Goal: Transaction & Acquisition: Book appointment/travel/reservation

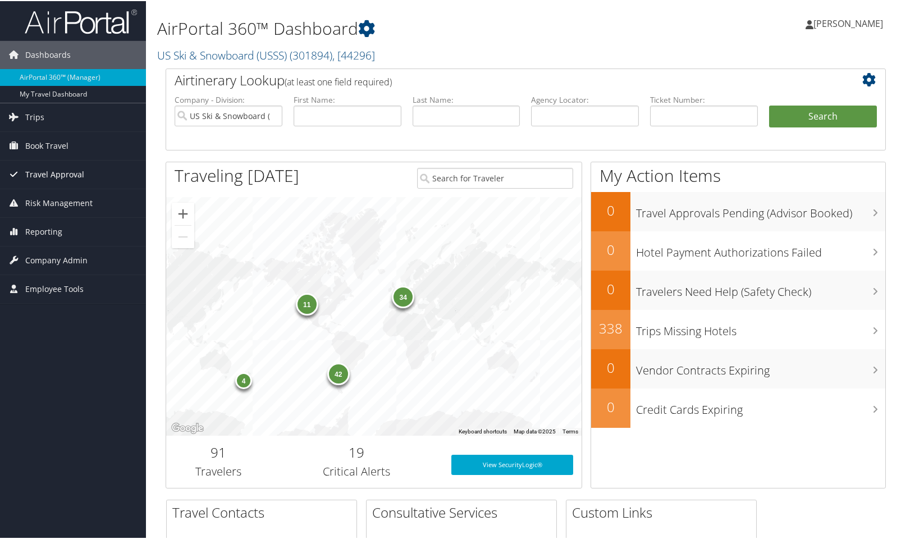
click at [52, 171] on span "Travel Approval" at bounding box center [54, 173] width 59 height 28
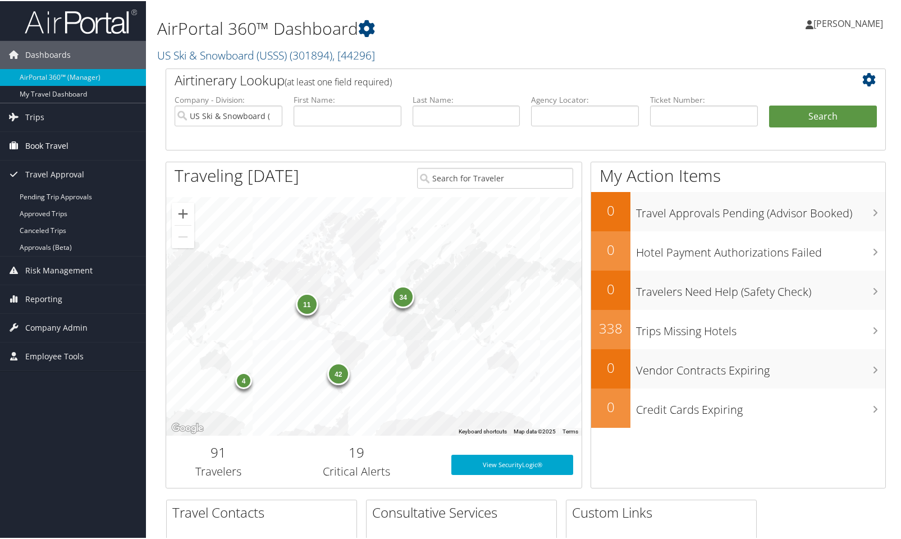
click at [51, 149] on span "Book Travel" at bounding box center [46, 145] width 43 height 28
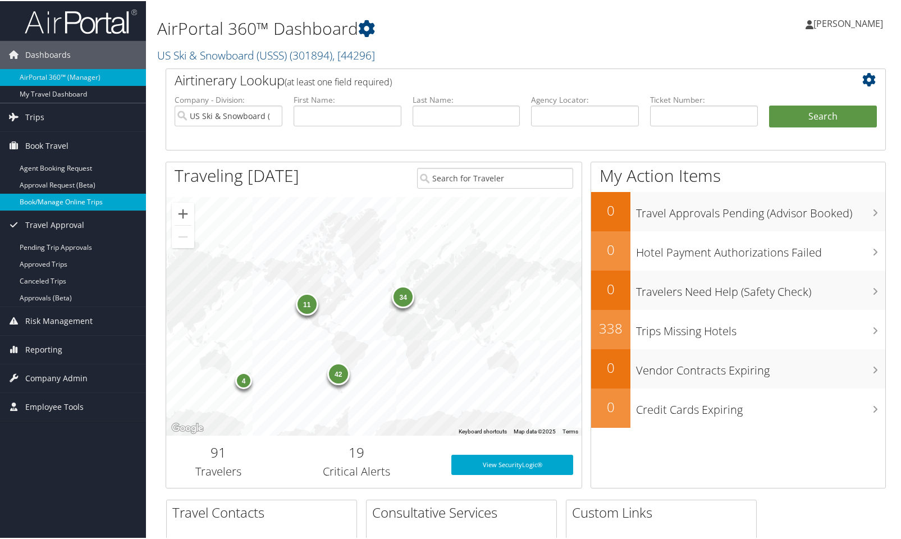
click at [63, 200] on link "Book/Manage Online Trips" at bounding box center [73, 201] width 146 height 17
